Goal: Navigation & Orientation: Find specific page/section

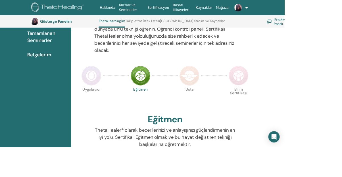
scroll to position [85, 0]
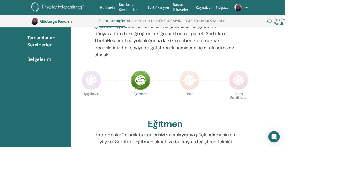
click at [104, 97] on img at bounding box center [110, 97] width 24 height 24
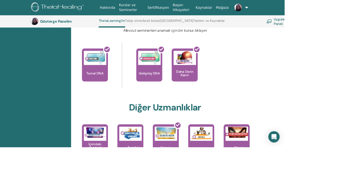
scroll to position [246, 0]
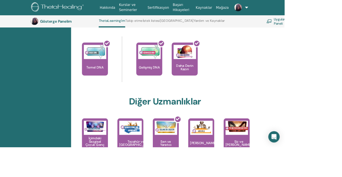
click at [200, 174] on div at bounding box center [202, 164] width 31 height 51
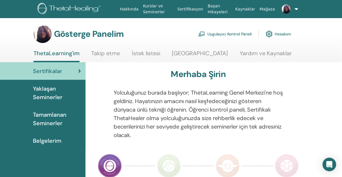
click at [51, 125] on font "Tamamlanan Seminerler" at bounding box center [49, 119] width 33 height 16
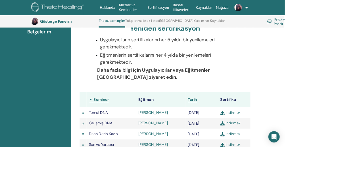
scroll to position [117, 0]
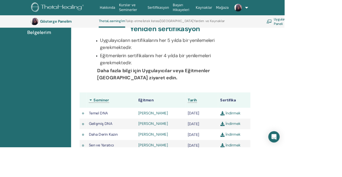
click at [41, 46] on link "Belgelerim" at bounding box center [42, 39] width 85 height 18
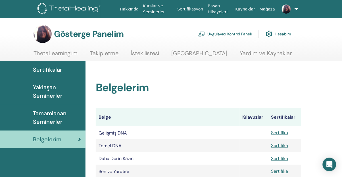
click at [157, 54] on font "İstek listesi" at bounding box center [145, 53] width 28 height 7
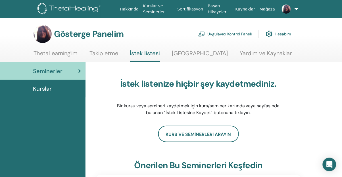
click at [110, 58] on link "Takip etme" at bounding box center [103, 55] width 29 height 11
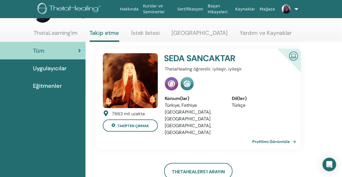
click at [285, 140] on font "Profilimi Görüntüle" at bounding box center [270, 142] width 37 height 5
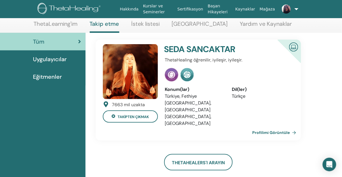
scroll to position [49, 0]
